Goal: Transaction & Acquisition: Purchase product/service

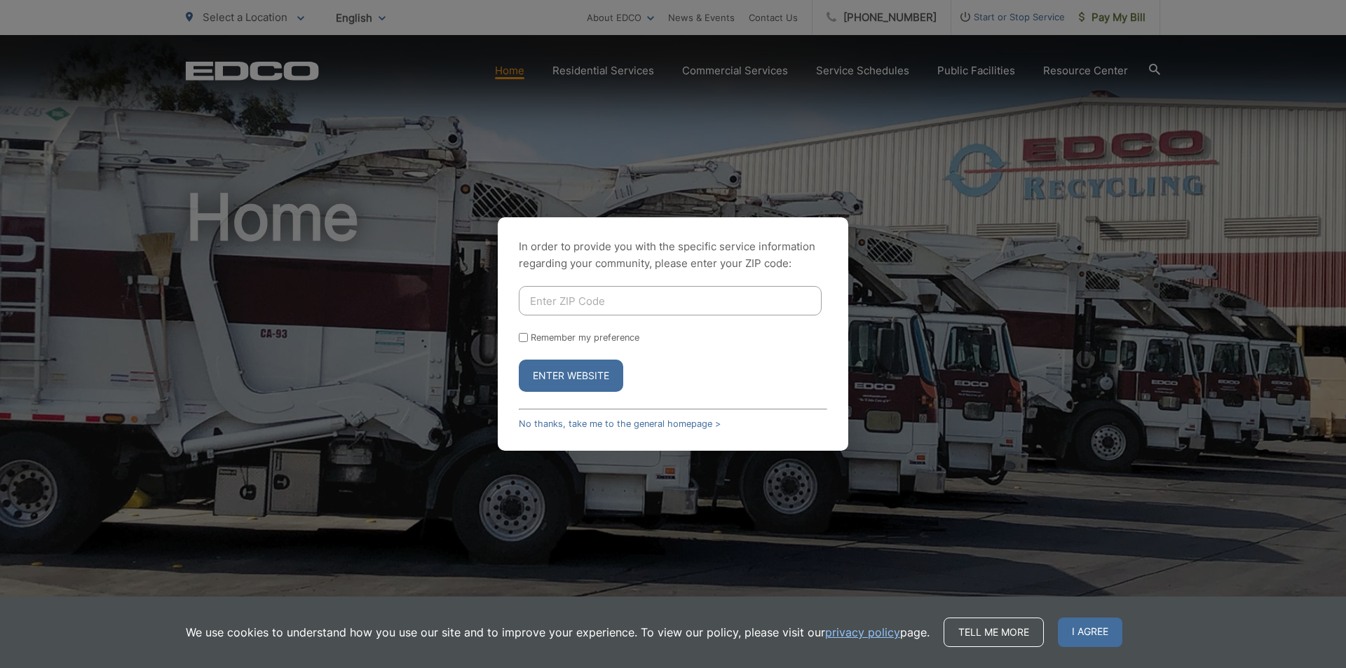
click at [661, 304] on input "Enter ZIP Code" at bounding box center [670, 300] width 303 height 29
type input "91935"
click at [526, 342] on div "Remember my preference" at bounding box center [673, 337] width 309 height 11
click at [524, 337] on input "Remember my preference" at bounding box center [523, 337] width 9 height 9
checkbox input "true"
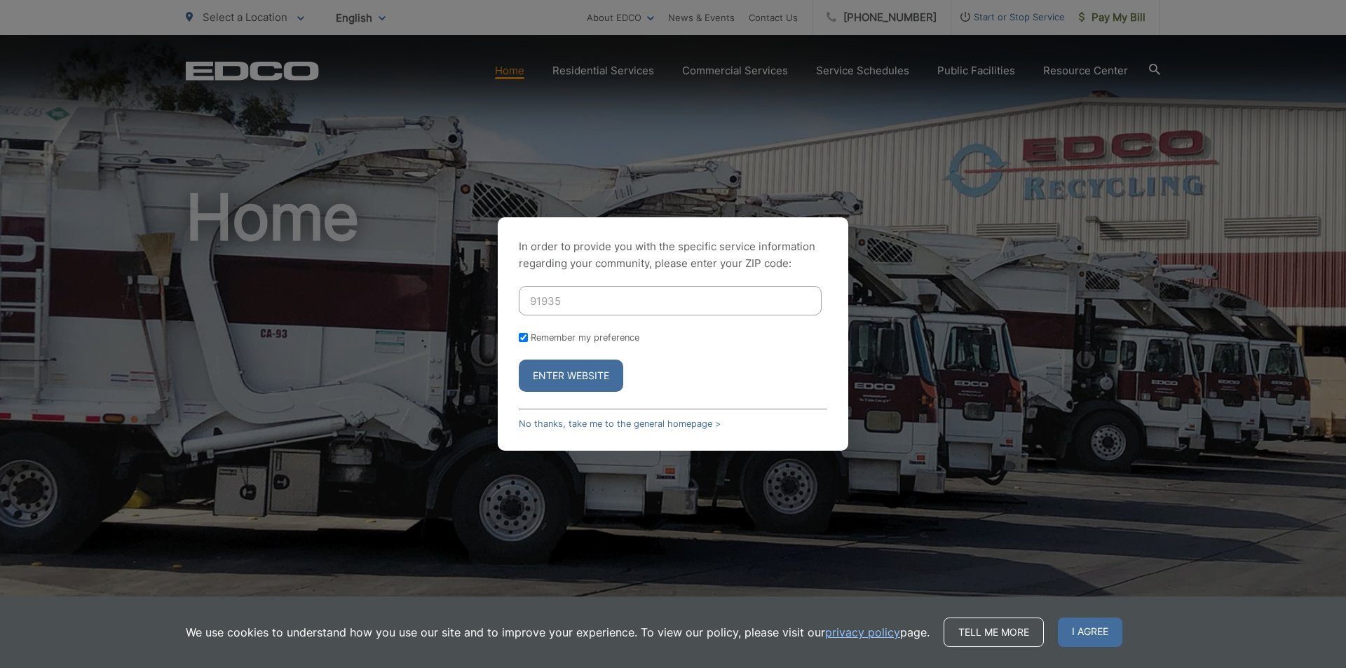
click at [540, 377] on button "Enter Website" at bounding box center [571, 376] width 104 height 32
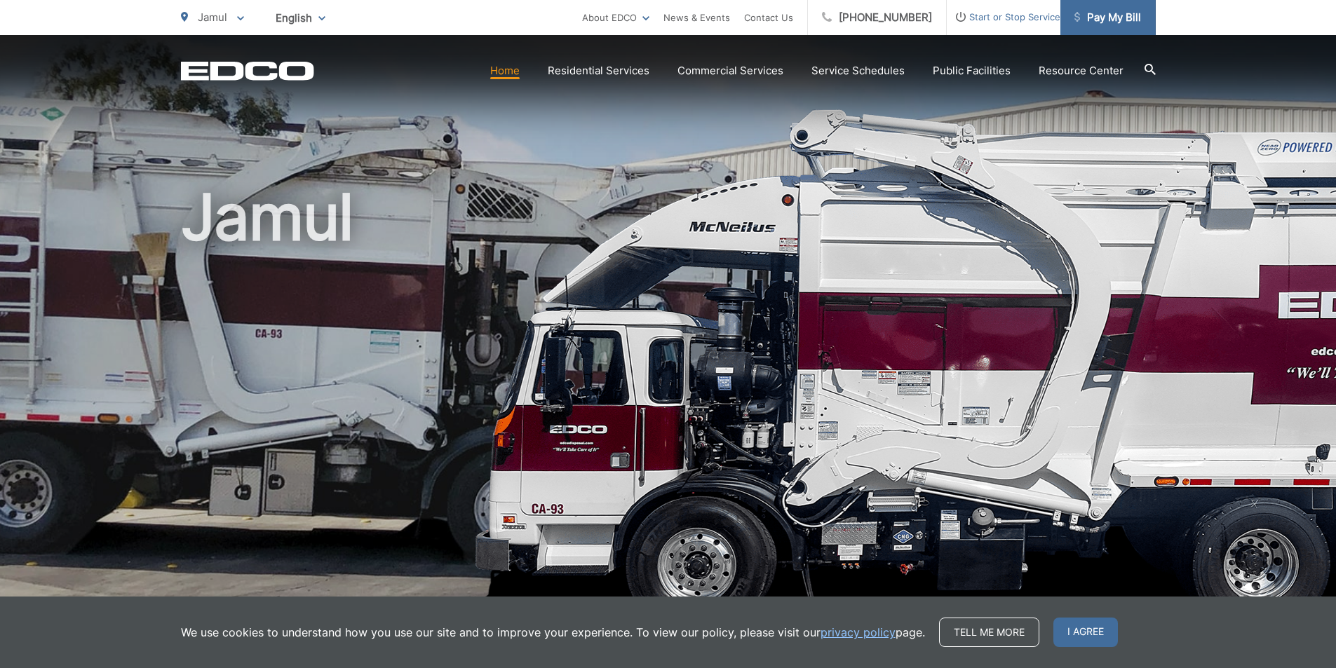
click at [1104, 27] on link "Pay My Bill" at bounding box center [1107, 17] width 95 height 35
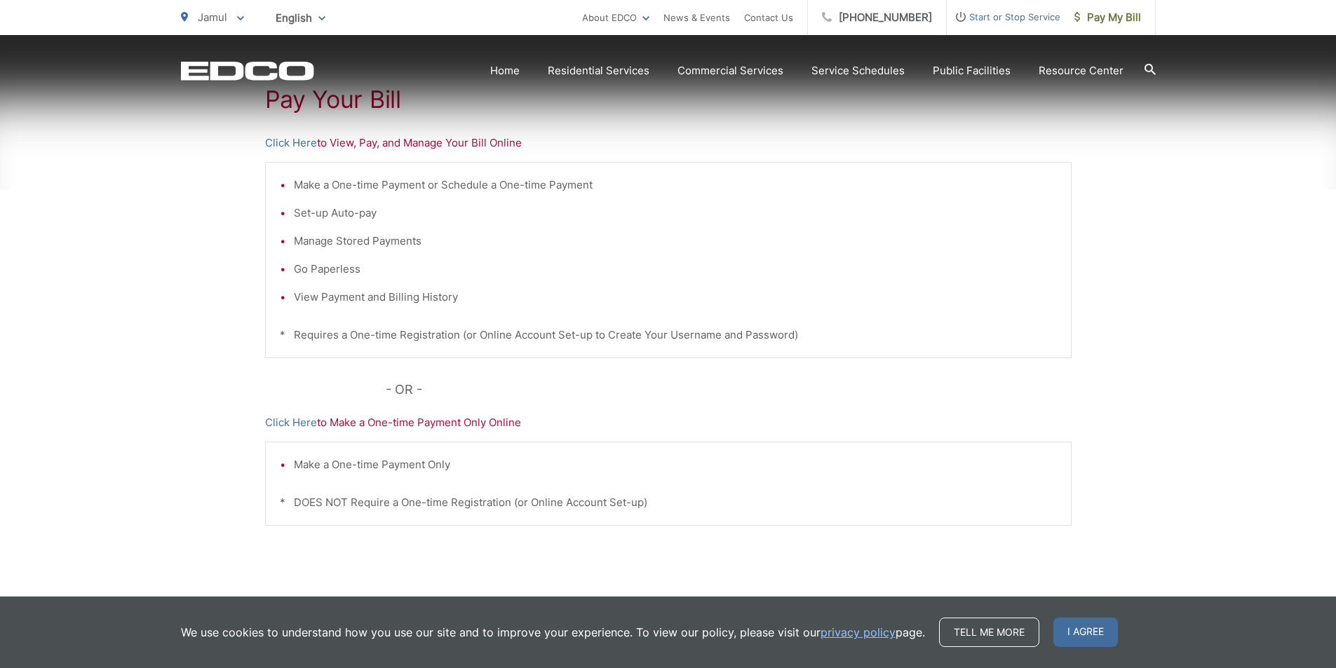
scroll to position [280, 0]
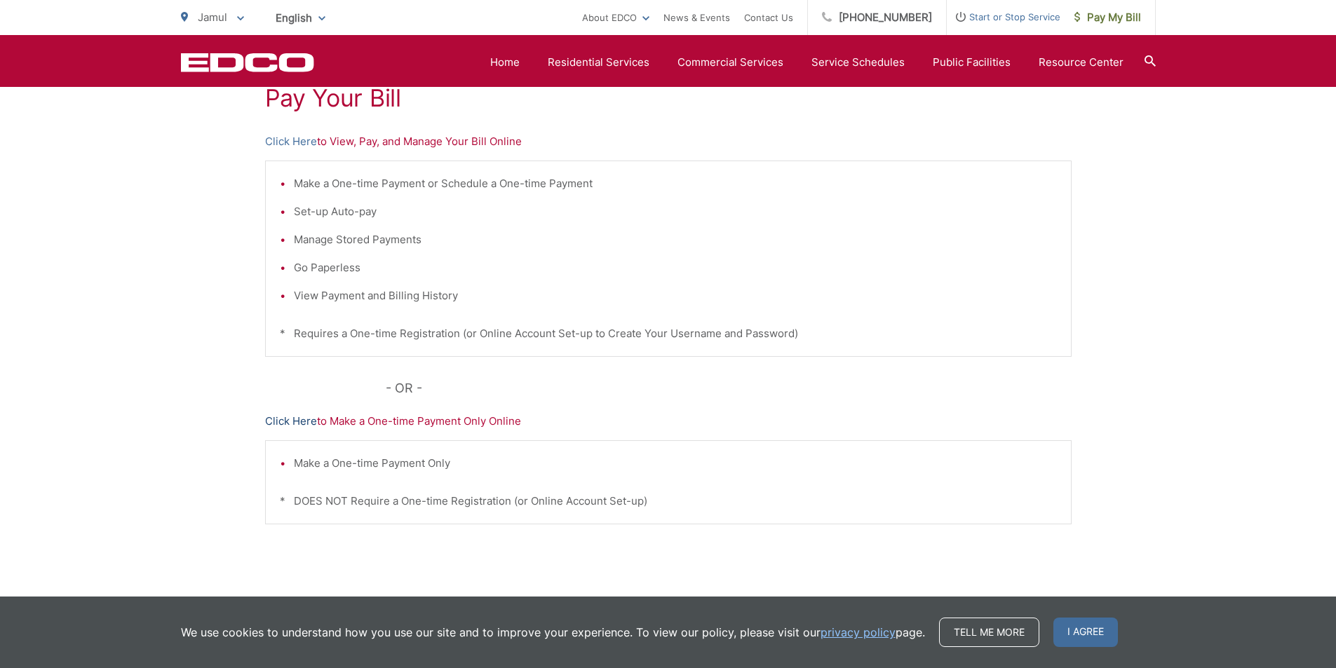
click at [296, 416] on link "Click Here" at bounding box center [291, 421] width 52 height 17
